Goal: Information Seeking & Learning: Learn about a topic

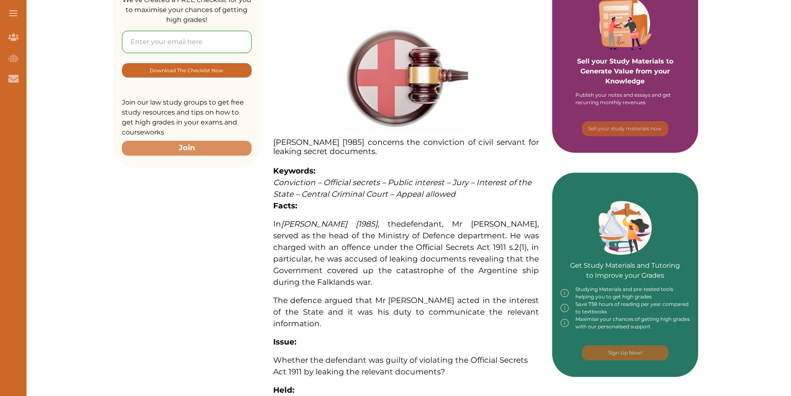
scroll to position [249, 0]
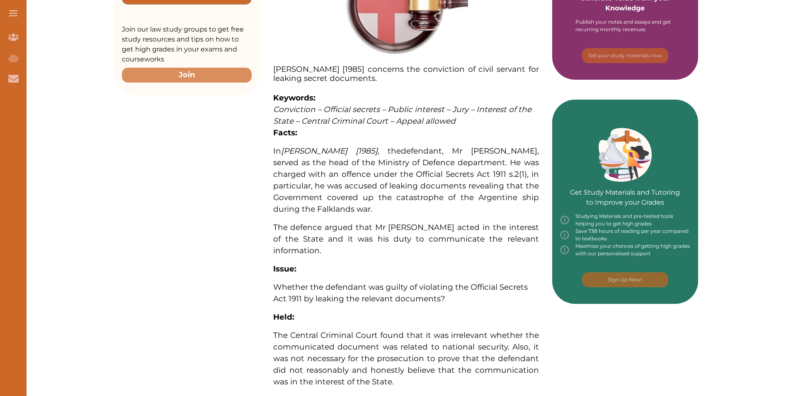
drag, startPoint x: 496, startPoint y: 334, endPoint x: 109, endPoint y: 188, distance: 413.2
click at [109, 188] on div "Want to secure high grades in English Legal System ? We’ve created a FREE check…" at bounding box center [406, 302] width 771 height 891
